Goal: Information Seeking & Learning: Learn about a topic

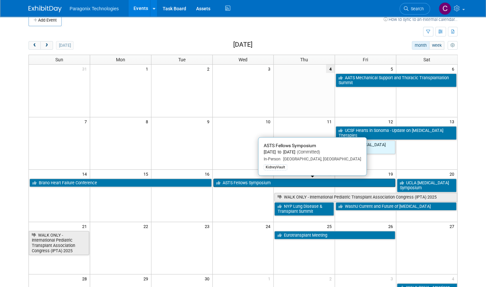
scroll to position [14, 0]
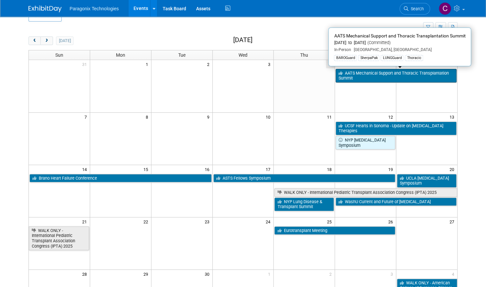
click at [385, 76] on link "AATS Mechanical Support and Thoracic Transplantation Summit" at bounding box center [396, 76] width 121 height 14
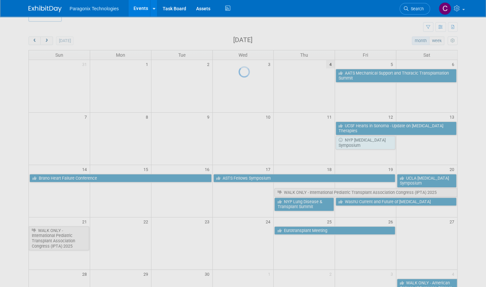
click at [248, 76] on div at bounding box center [243, 143] width 9 height 287
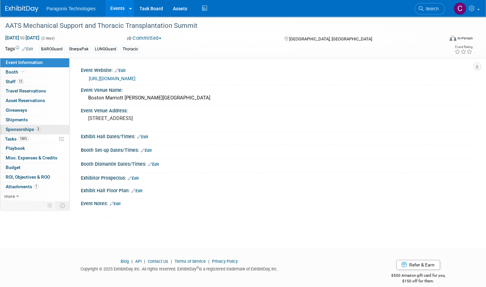
click at [27, 128] on span "Sponsorships 2" at bounding box center [23, 129] width 35 height 5
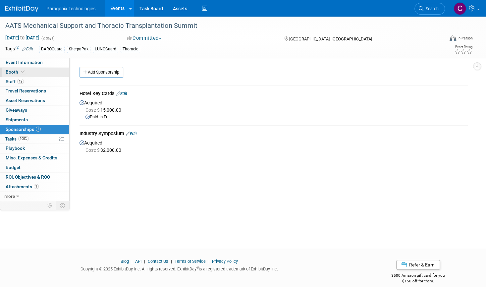
click at [34, 74] on link "Booth" at bounding box center [34, 72] width 69 height 9
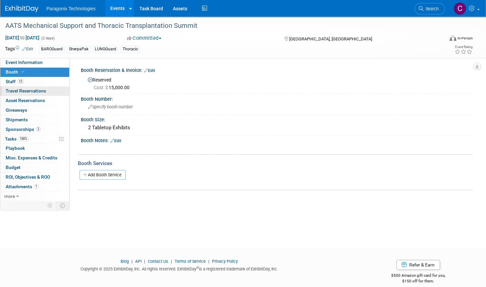
click at [42, 89] on span "Travel Reservations 0" at bounding box center [26, 90] width 40 height 5
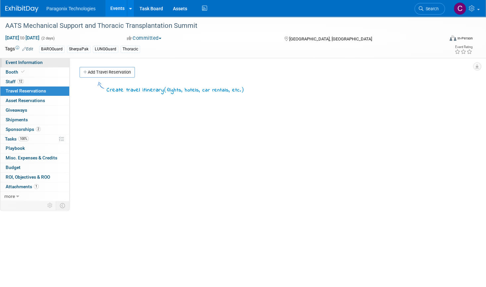
click at [46, 62] on link "Event Information" at bounding box center [34, 62] width 69 height 9
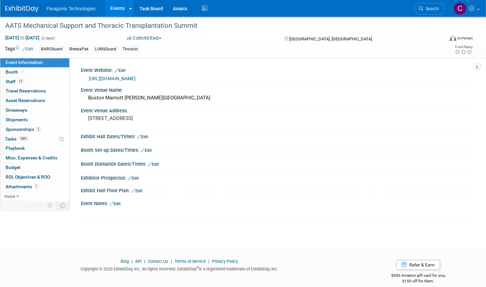
click at [130, 79] on link "https://events.aats.org/mechanical" at bounding box center [112, 78] width 47 height 5
